Goal: Navigation & Orientation: Find specific page/section

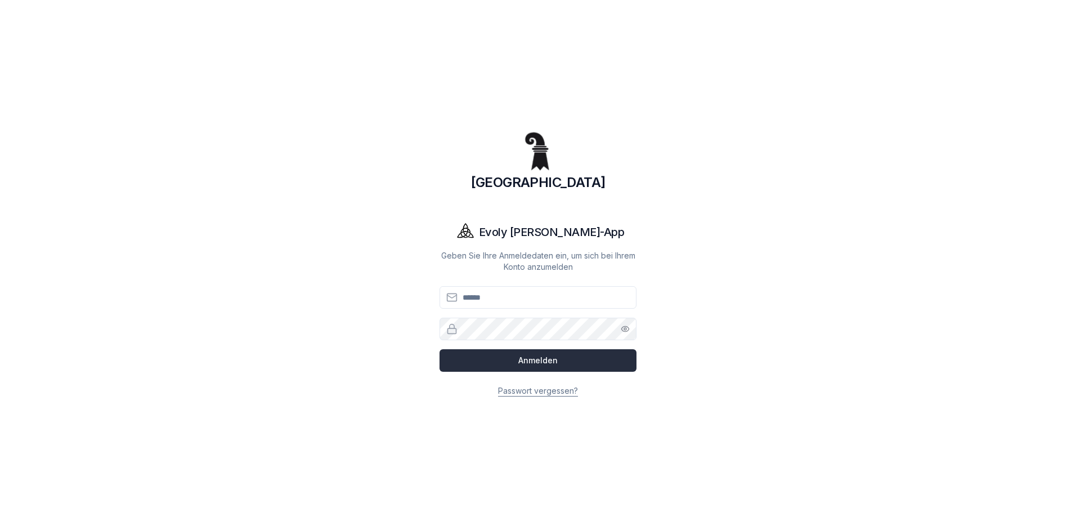
type input "**********"
click at [584, 358] on button "Anmelden" at bounding box center [538, 360] width 197 height 23
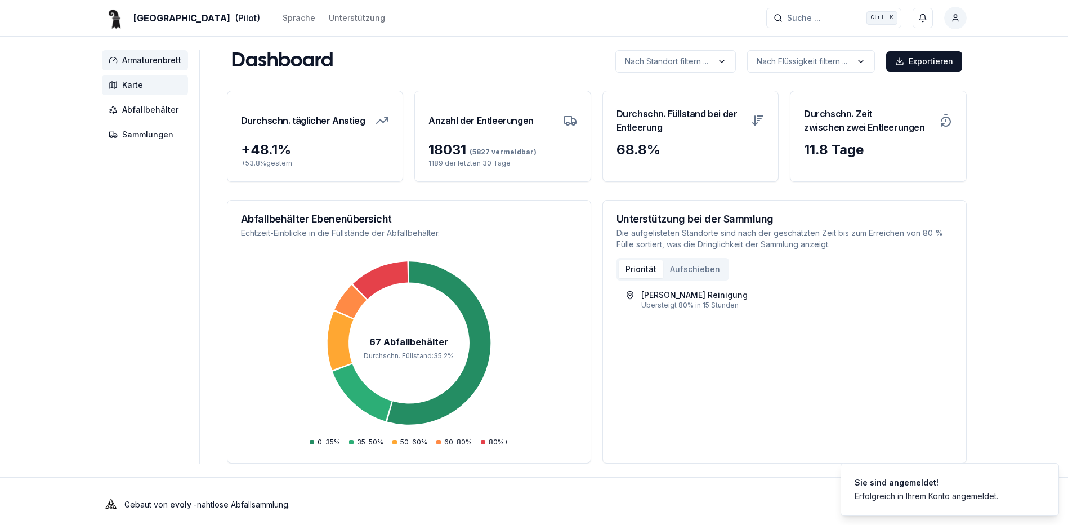
click at [127, 82] on span "Karte" at bounding box center [132, 84] width 21 height 11
